Goal: Task Accomplishment & Management: Use online tool/utility

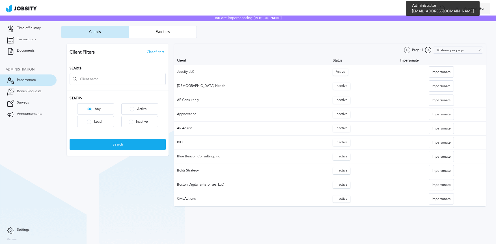
click at [480, 10] on span "Administrator" at bounding box center [474, 9] width 26 height 4
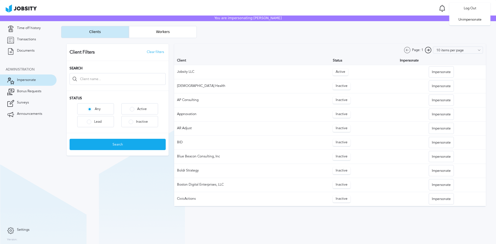
drag, startPoint x: 466, startPoint y: 19, endPoint x: 452, endPoint y: 19, distance: 13.6
click at [465, 19] on li "Unimpersonate" at bounding box center [469, 19] width 41 height 11
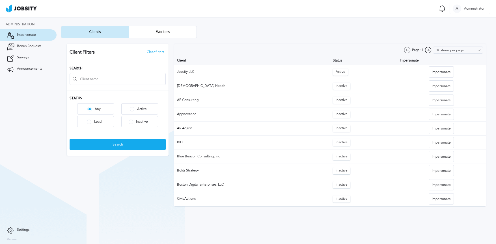
drag, startPoint x: 213, startPoint y: 71, endPoint x: 221, endPoint y: 70, distance: 7.9
click at [213, 71] on td "Jobsity LLC" at bounding box center [252, 72] width 156 height 14
click at [138, 111] on div "Active" at bounding box center [141, 109] width 15 height 4
click at [145, 146] on div "Search" at bounding box center [117, 144] width 95 height 11
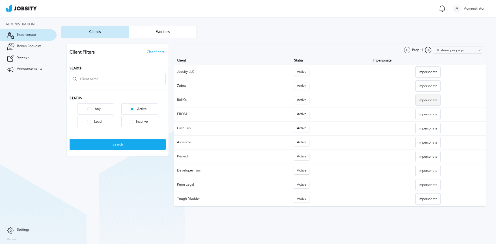
click at [428, 101] on div at bounding box center [276, 125] width 430 height 174
click at [430, 100] on div "Impersonate" at bounding box center [427, 100] width 25 height 11
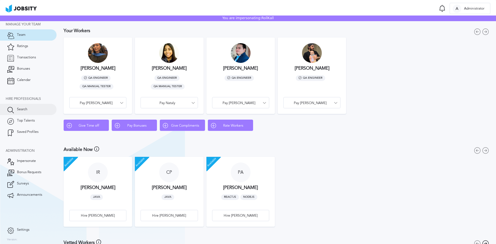
click at [23, 105] on link "Search" at bounding box center [28, 109] width 57 height 11
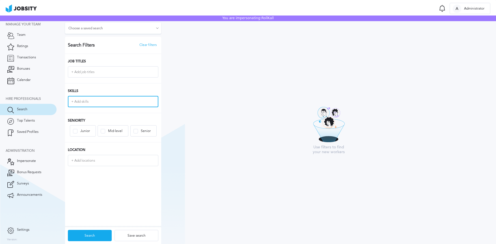
click at [71, 101] on input "+ Add skills" at bounding box center [112, 102] width 89 height 10
